Goal: Navigation & Orientation: Find specific page/section

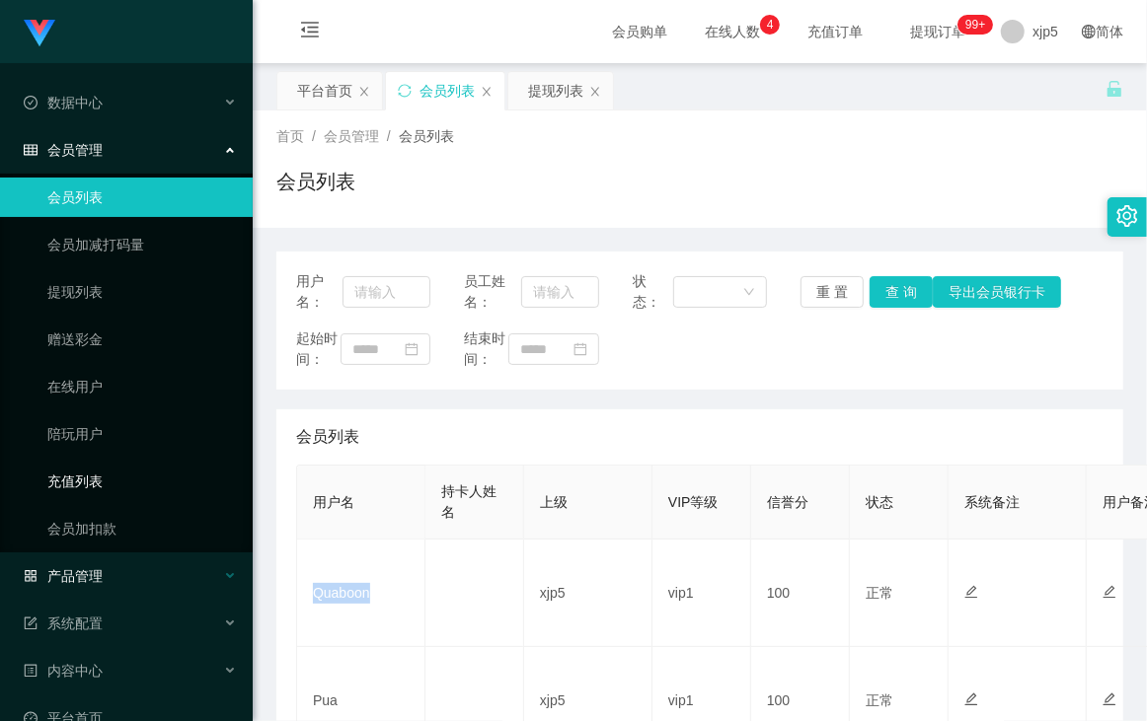
scroll to position [131, 0]
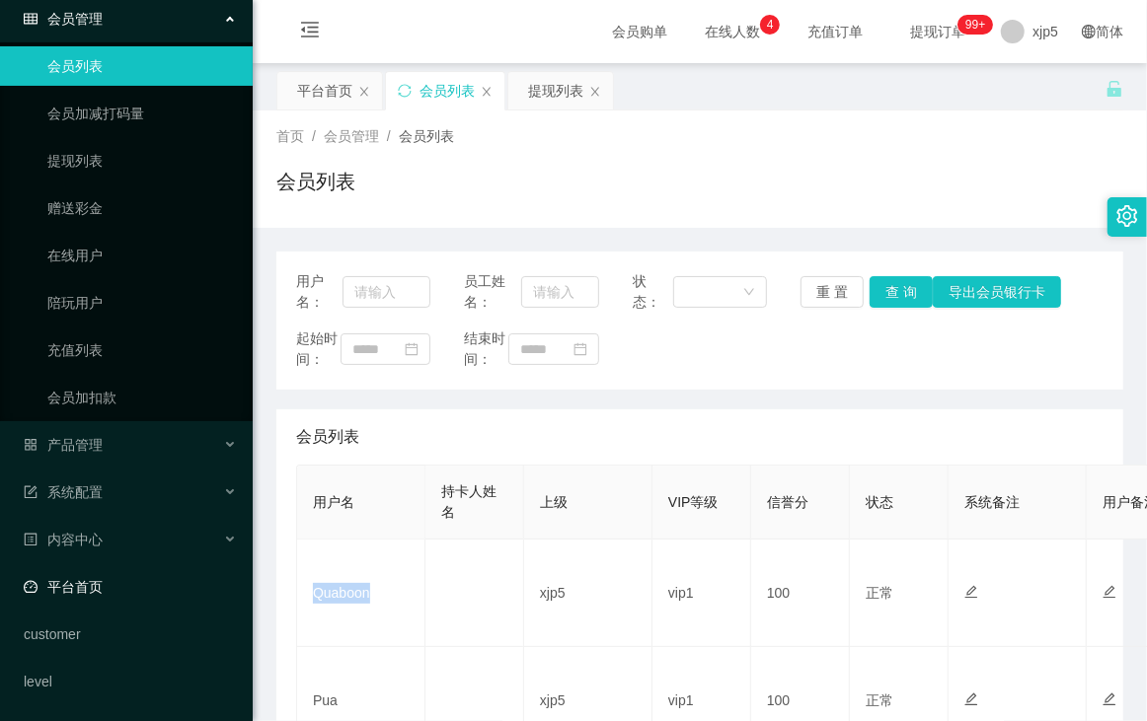
click at [124, 589] on link "平台首页" at bounding box center [130, 586] width 213 height 39
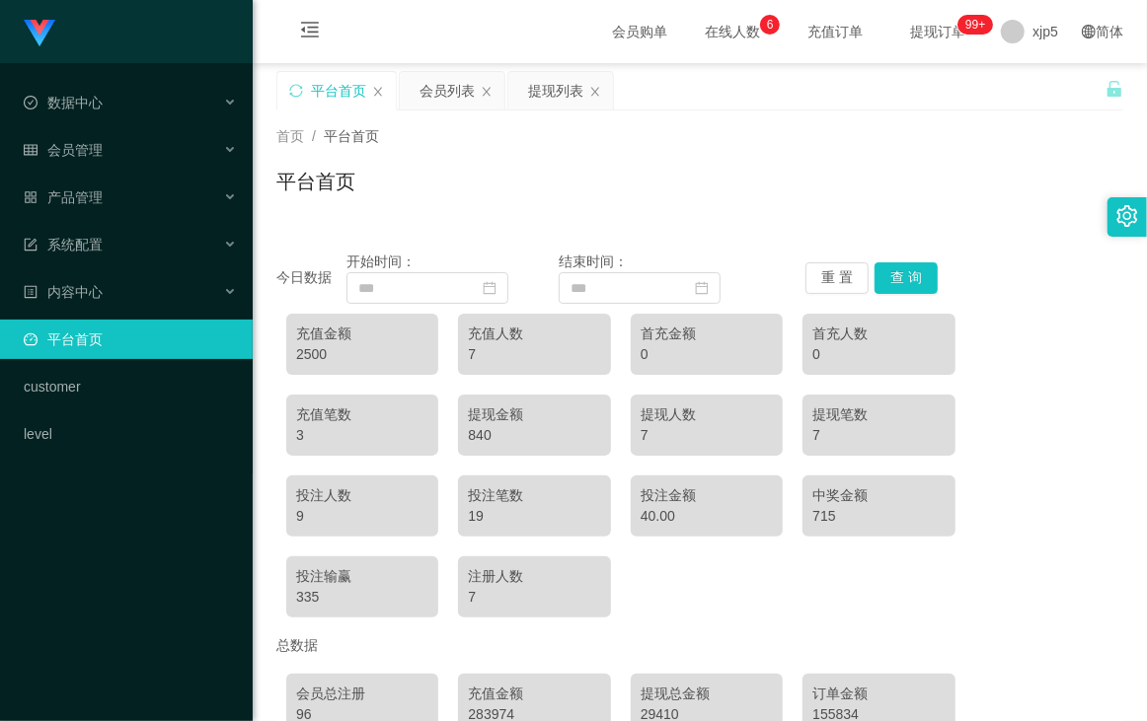
scroll to position [151, 0]
